Goal: Task Accomplishment & Management: Use online tool/utility

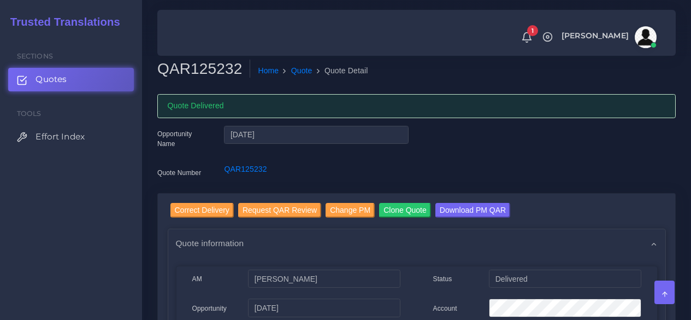
scroll to position [328, 0]
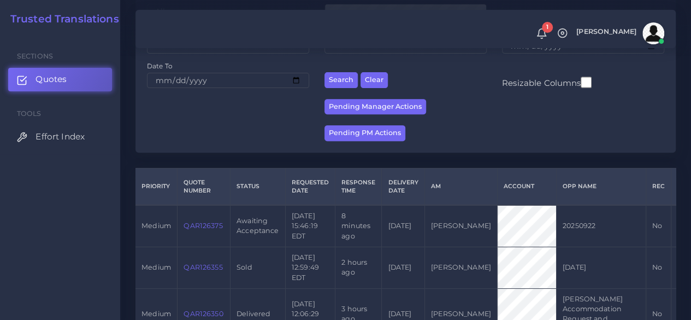
scroll to position [219, 0]
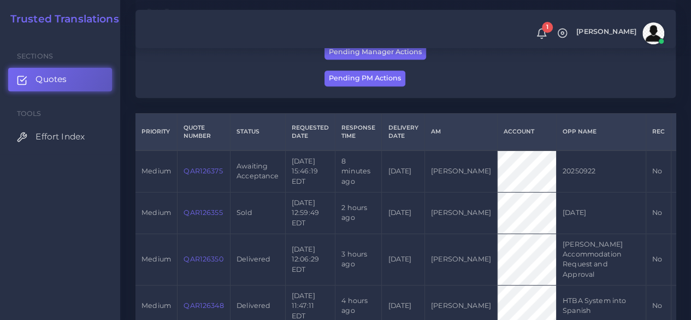
click at [193, 173] on link "QAR126375" at bounding box center [203, 171] width 39 height 8
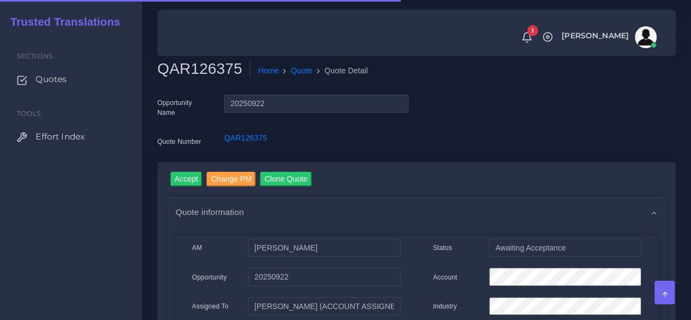
click at [196, 75] on h2 "QAR126375" at bounding box center [203, 69] width 93 height 19
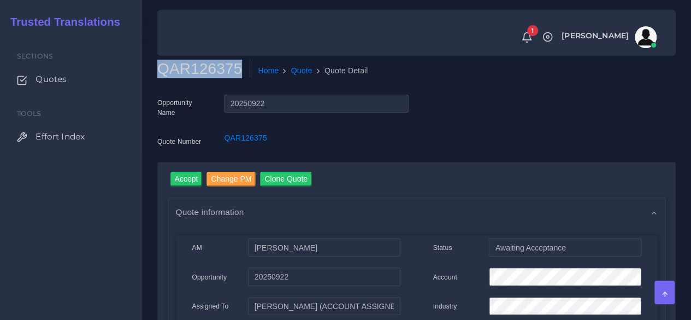
copy h2 "QAR126375"
click at [190, 178] on input "Accept" at bounding box center [186, 179] width 32 height 15
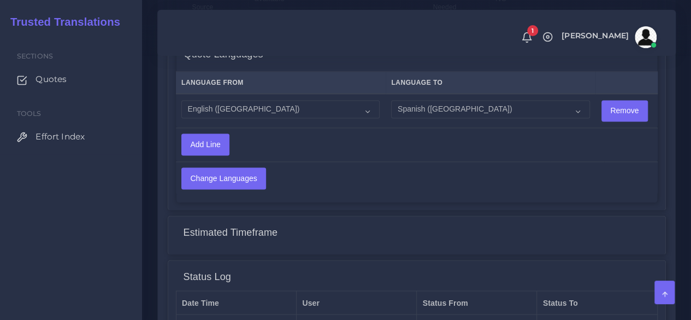
scroll to position [874, 0]
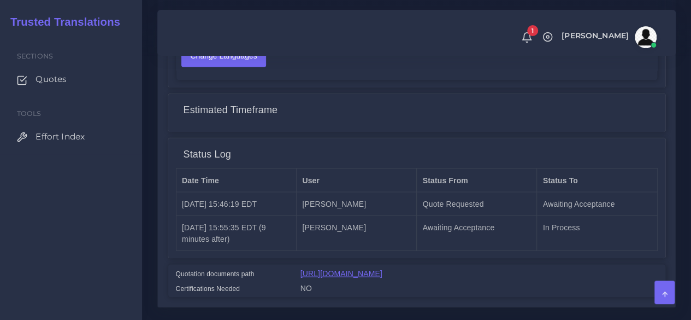
click at [350, 273] on link "[URL][DOMAIN_NAME]" at bounding box center [342, 272] width 82 height 9
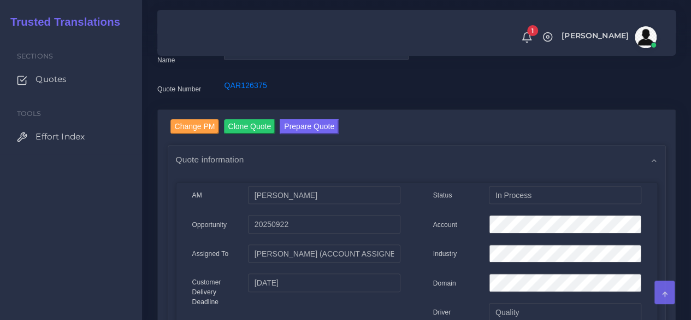
scroll to position [0, 0]
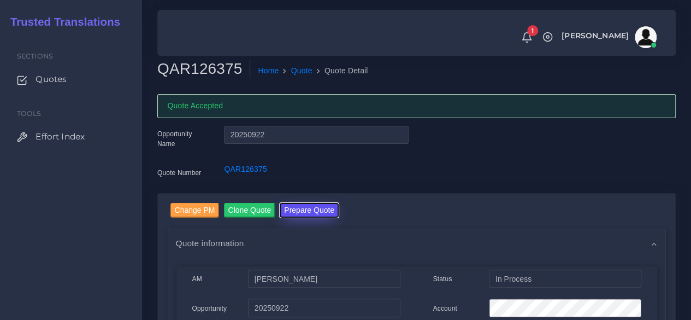
click at [306, 213] on button "Prepare Quote" at bounding box center [309, 210] width 59 height 15
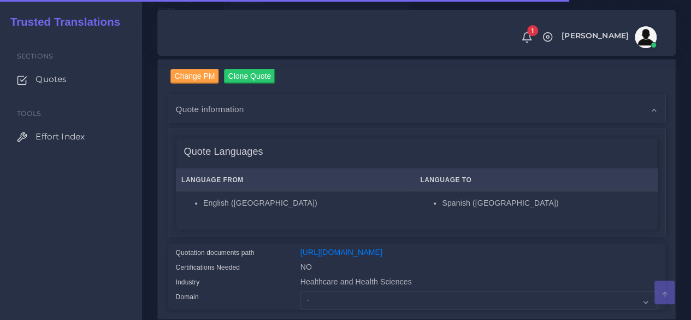
scroll to position [219, 0]
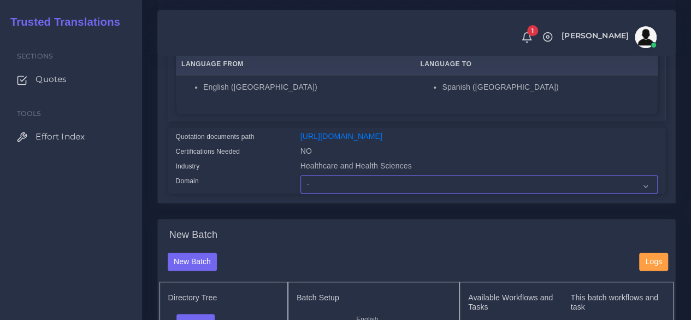
click at [322, 193] on select "- Advertising and Media Agriculture, Forestry and Fishing Architecture, Buildin…" at bounding box center [479, 184] width 357 height 19
select select "Human Resources - HR"
click at [301, 193] on select "- Advertising and Media Agriculture, Forestry and Fishing Architecture, Buildin…" at bounding box center [479, 184] width 357 height 19
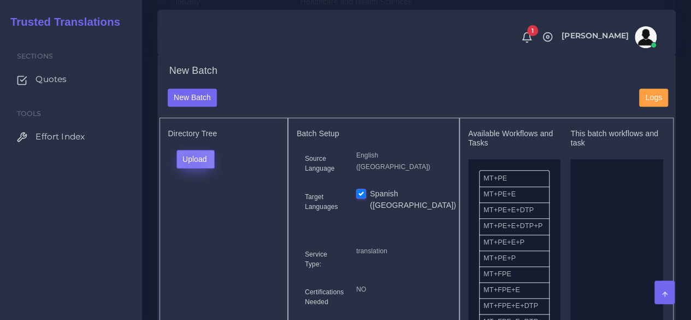
click at [190, 168] on button "Upload" at bounding box center [195, 159] width 39 height 19
click at [199, 207] on label "Files" at bounding box center [214, 200] width 75 height 14
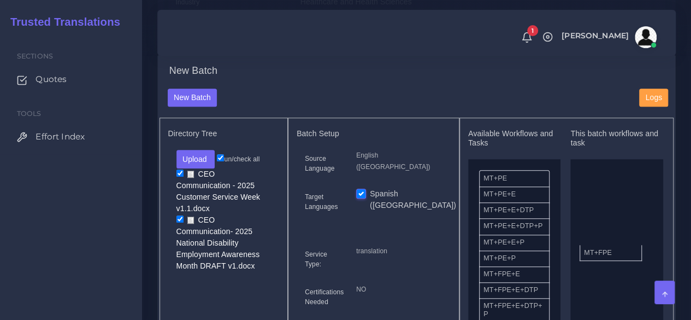
drag, startPoint x: 506, startPoint y: 303, endPoint x: 394, endPoint y: 233, distance: 132.0
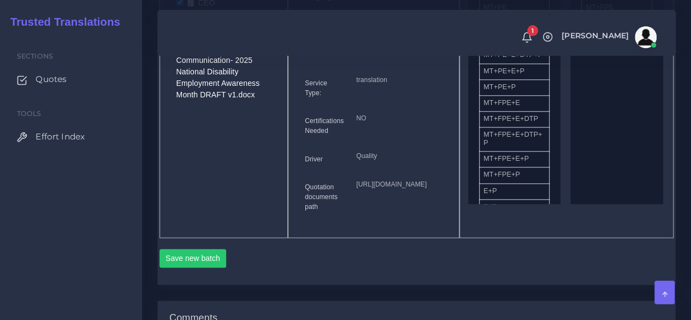
scroll to position [656, 0]
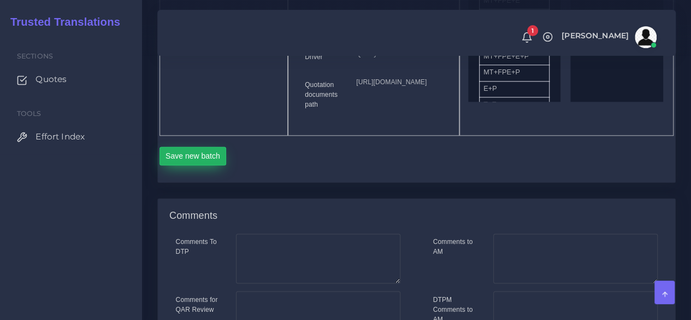
click at [189, 165] on button "Save new batch" at bounding box center [193, 155] width 67 height 19
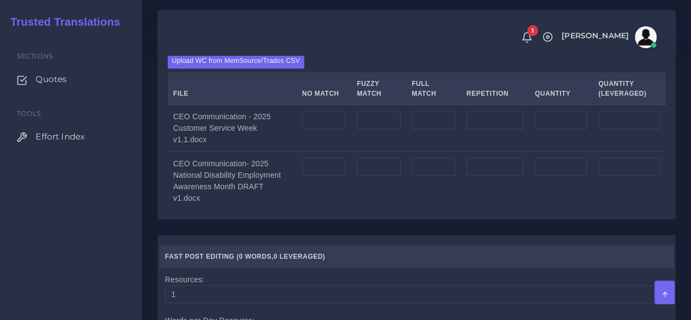
scroll to position [874, 0]
click at [265, 67] on label "Upload WC from MemSource/Trados CSV" at bounding box center [236, 59] width 137 height 15
click at [0, 0] on input "Upload WC from MemSource/Trados CSV" at bounding box center [0, 0] width 0 height 0
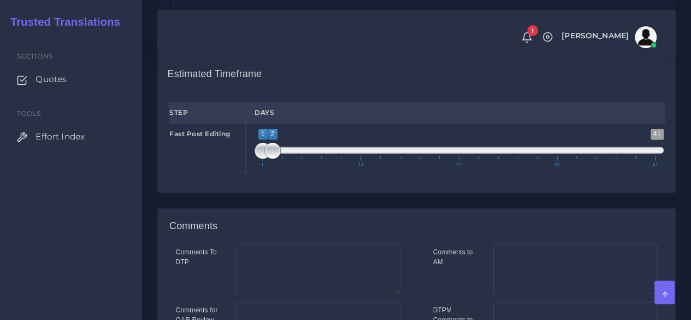
scroll to position [1311, 0]
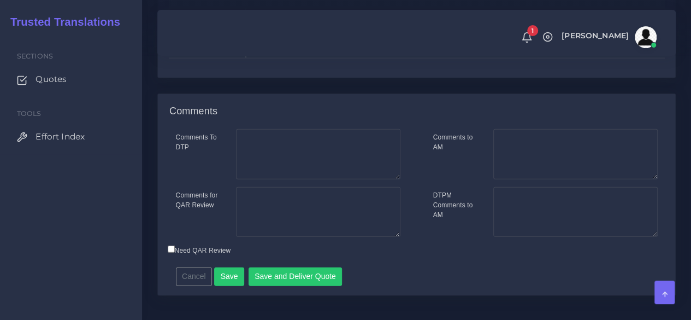
type input "1;1"
drag, startPoint x: 270, startPoint y: 89, endPoint x: 239, endPoint y: 89, distance: 30.6
click at [239, 58] on div "Fast Post Editing 1 41 1 1 1 — 1 1 11 21 31 41 1;1" at bounding box center [417, 33] width 512 height 50
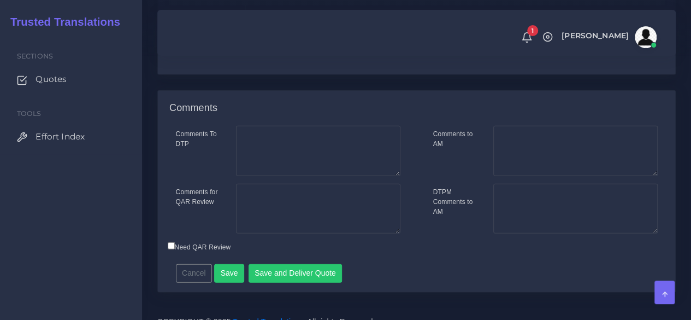
scroll to position [1378, 0]
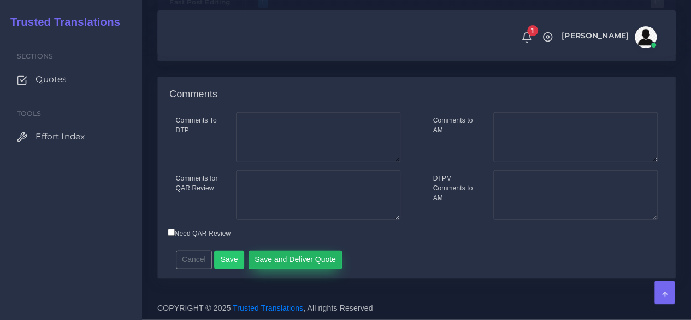
click at [277, 255] on button "Save and Deliver Quote" at bounding box center [296, 259] width 94 height 19
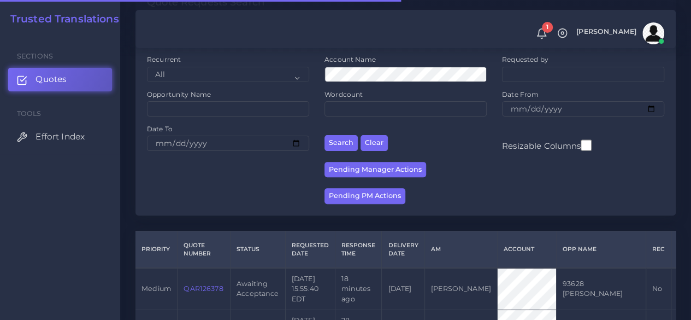
scroll to position [219, 0]
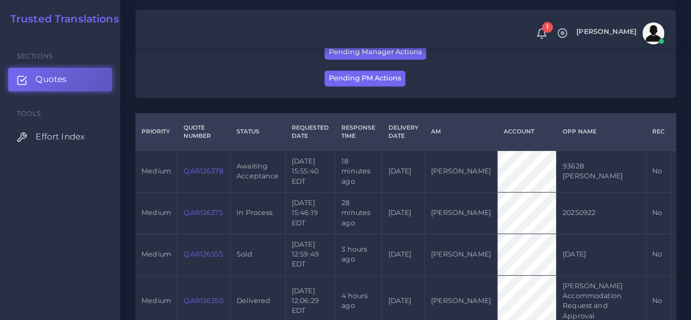
click at [190, 170] on link "QAR126378" at bounding box center [203, 171] width 39 height 8
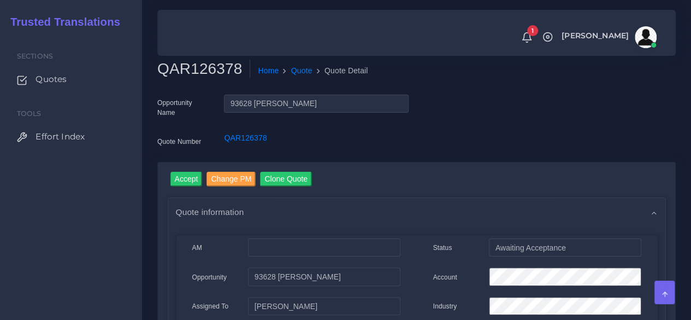
scroll to position [109, 0]
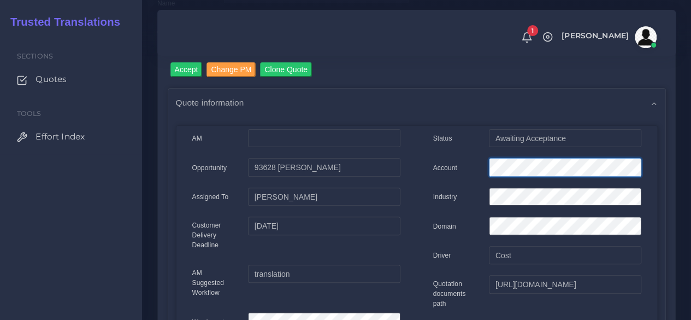
click at [440, 167] on div "Account" at bounding box center [537, 169] width 225 height 22
click at [187, 72] on input "Accept" at bounding box center [186, 69] width 32 height 15
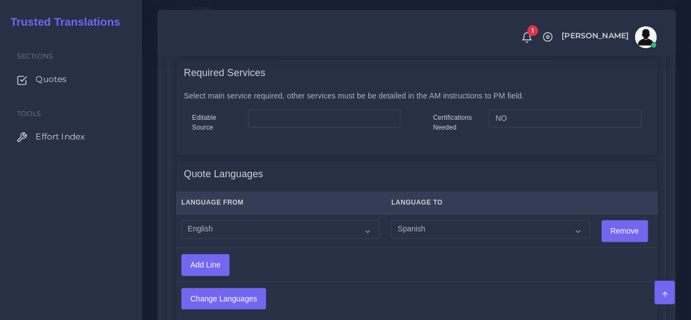
scroll to position [710, 0]
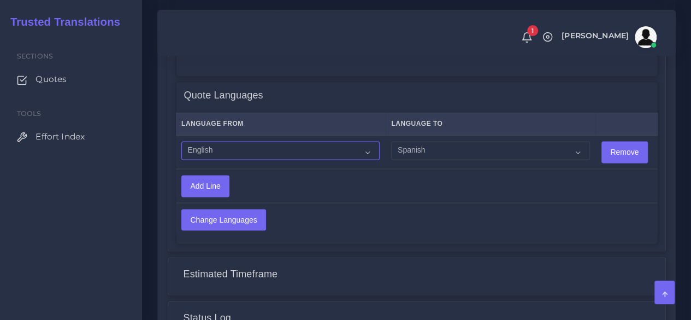
click at [290, 158] on select "Acoli Afar Afrikaans Akan Akateko Albanian American Sign Language (ASL) Amharic…" at bounding box center [280, 150] width 198 height 19
select select "14001"
click at [181, 141] on select "Acoli Afar Afrikaans Akan Akateko Albanian American Sign Language (ASL) Amharic…" at bounding box center [280, 150] width 198 height 19
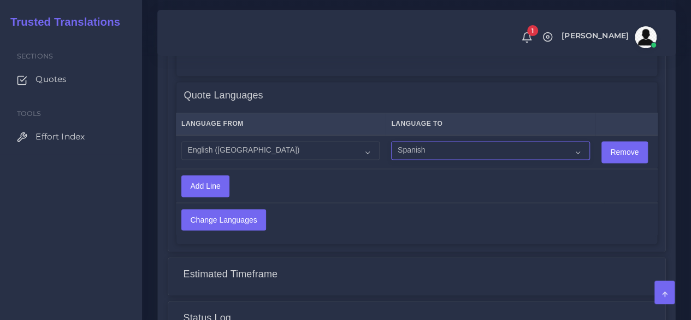
click at [439, 151] on select "Acoli Afar Afrikaans Akan Akateko Albanian American Sign Language (ASL) Amharic…" at bounding box center [490, 150] width 198 height 19
select select "15011"
click at [391, 141] on select "Acoli Afar Afrikaans Akan Akateko Albanian American Sign Language (ASL) Amharic…" at bounding box center [490, 150] width 198 height 19
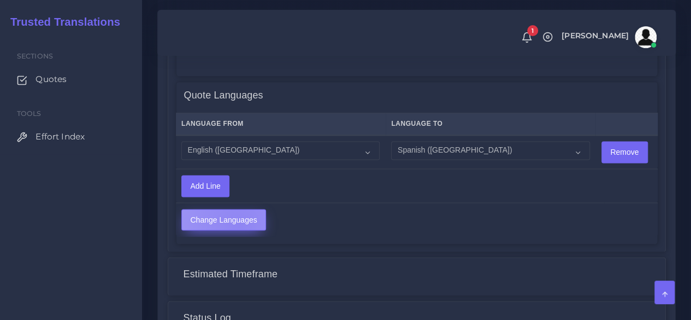
click at [237, 225] on input "Change Languages" at bounding box center [224, 219] width 84 height 21
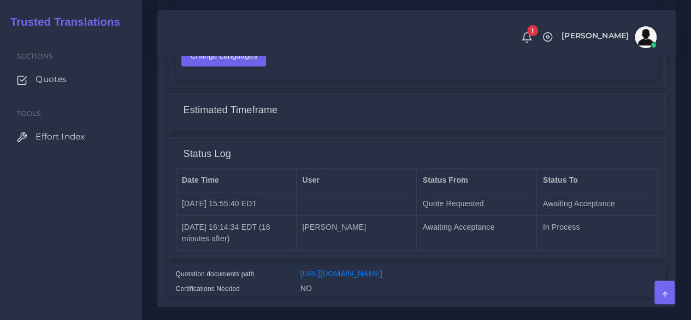
scroll to position [919, 0]
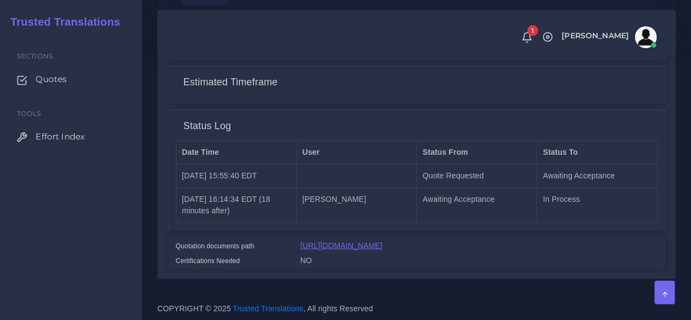
click at [304, 240] on link "[URL][DOMAIN_NAME]" at bounding box center [342, 244] width 82 height 9
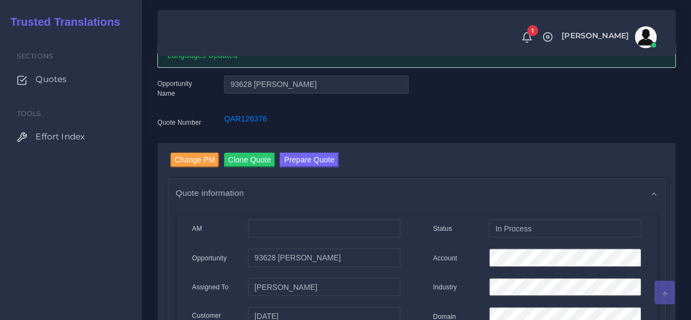
scroll to position [45, 0]
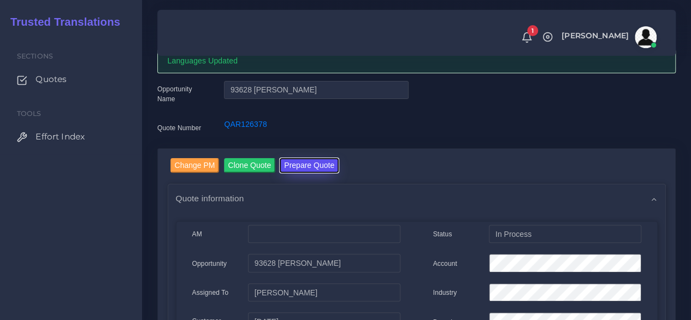
click at [296, 168] on button "Prepare Quote" at bounding box center [309, 165] width 59 height 15
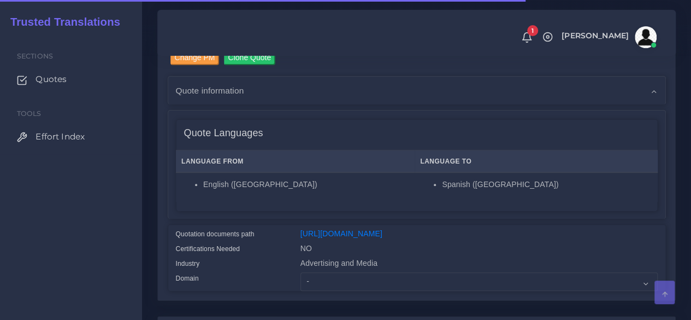
scroll to position [219, 0]
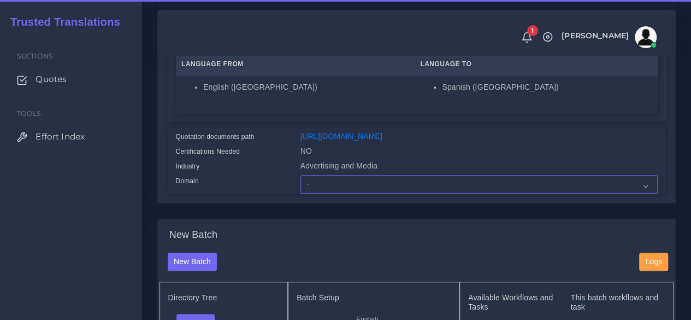
click at [317, 193] on select "- Advertising and Media Agriculture, Forestry and Fishing Architecture, Buildin…" at bounding box center [479, 184] width 357 height 19
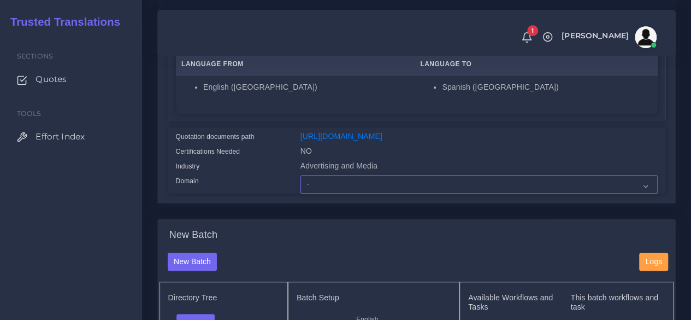
select select "Advertising and Media"
click at [301, 193] on select "- Advertising and Media Agriculture, Forestry and Fishing Architecture, Buildin…" at bounding box center [479, 184] width 357 height 19
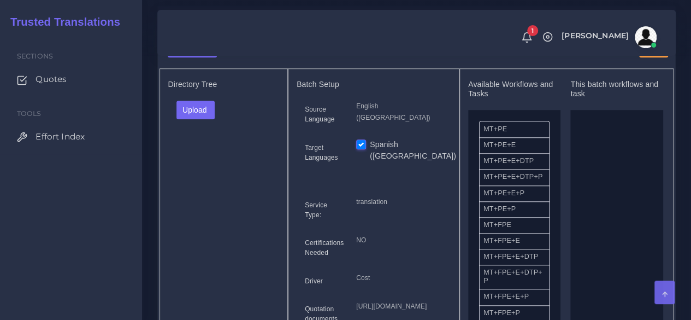
scroll to position [437, 0]
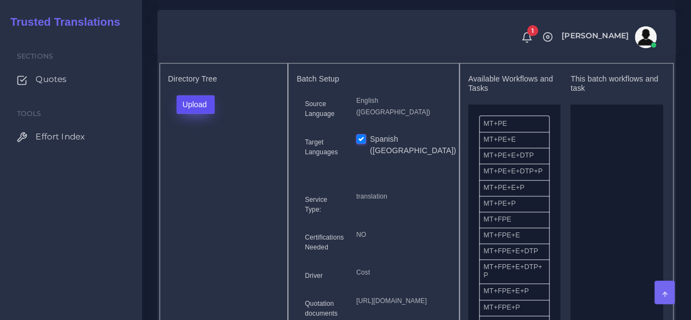
click at [192, 114] on button "Upload" at bounding box center [195, 104] width 39 height 19
click at [210, 152] on label "Files" at bounding box center [214, 146] width 75 height 14
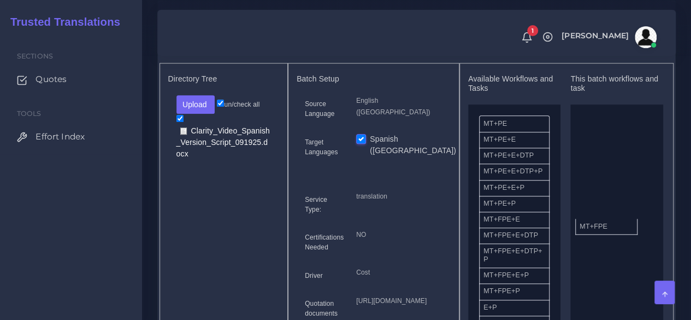
drag, startPoint x: 506, startPoint y: 245, endPoint x: 621, endPoint y: 243, distance: 114.7
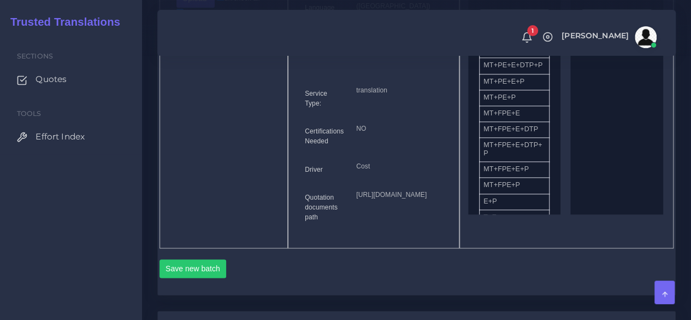
scroll to position [601, 0]
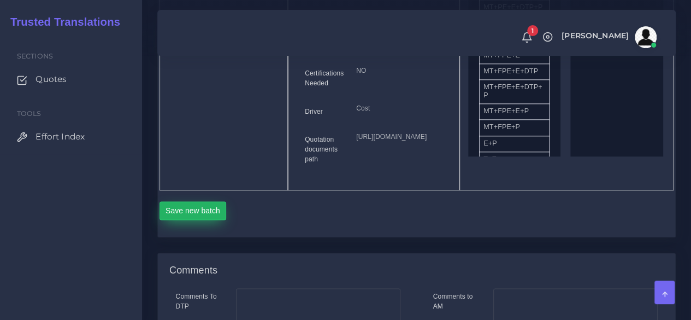
click at [198, 220] on button "Save new batch" at bounding box center [193, 210] width 67 height 19
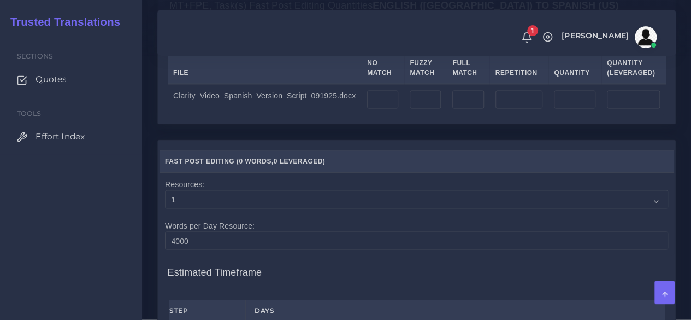
scroll to position [929, 0]
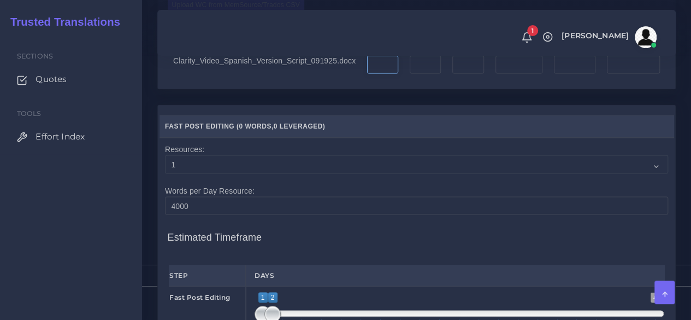
click at [367, 74] on input "number" at bounding box center [382, 64] width 31 height 19
type input "1977"
click at [519, 74] on input "number" at bounding box center [520, 64] width 48 height 19
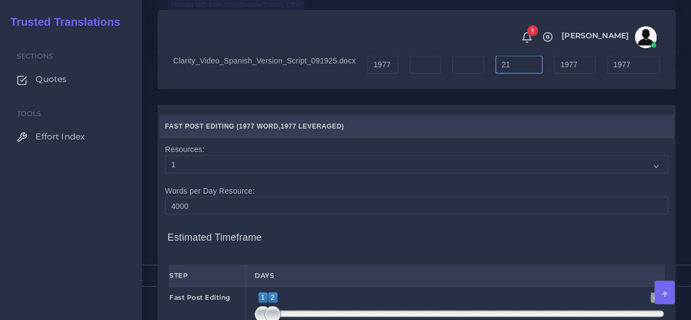
type input "21"
type input "1998"
type input "1982"
click at [375, 74] on input "1977" at bounding box center [382, 64] width 31 height 19
drag, startPoint x: 385, startPoint y: 144, endPoint x: 378, endPoint y: 144, distance: 6.6
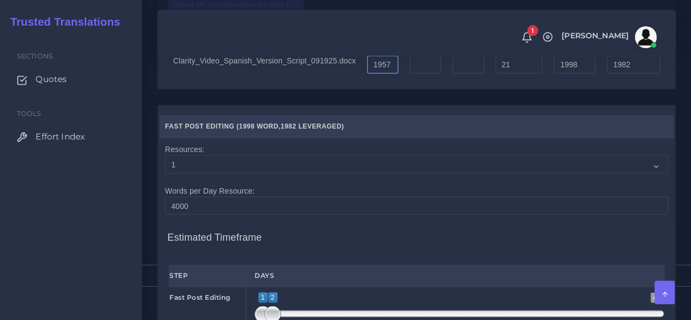
click at [378, 74] on input "1957" at bounding box center [382, 64] width 31 height 19
type input "1956"
type input "1977"
type input "1961"
click at [419, 89] on div "Upload WC from MemSource/Trados CSV File No Match Fuzzy Match Full Match Repeti…" at bounding box center [416, 38] width 517 height 101
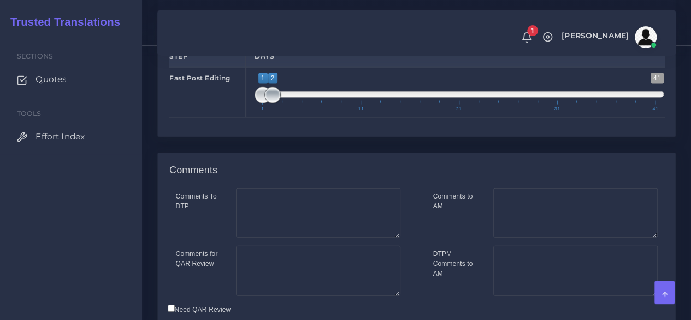
type input "1;1"
drag, startPoint x: 269, startPoint y: 170, endPoint x: 216, endPoint y: 171, distance: 53.0
click at [216, 117] on div "Fast Post Editing 1 41 1 2 1 — 2 1 11 21 31 41 1;1" at bounding box center [417, 92] width 512 height 50
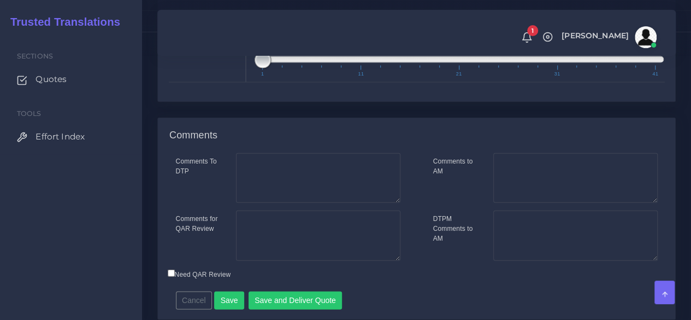
scroll to position [1296, 0]
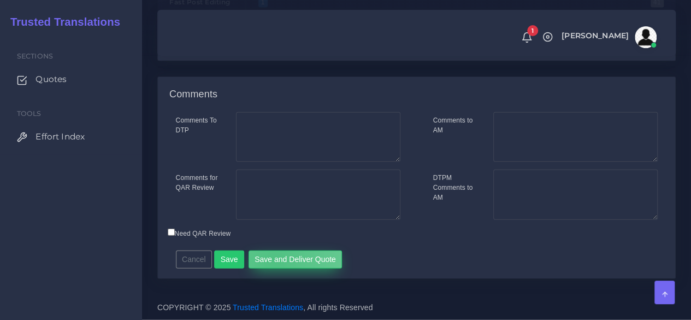
click at [270, 264] on button "Save and Deliver Quote" at bounding box center [296, 259] width 94 height 19
